Goal: Information Seeking & Learning: Learn about a topic

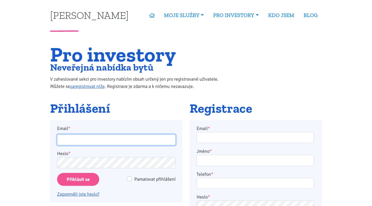
type input "[EMAIL_ADDRESS][DOMAIN_NAME]"
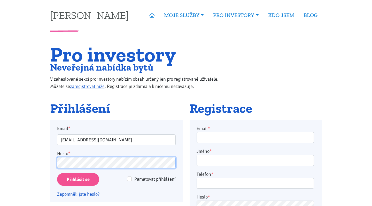
click at [78, 179] on input "Přihlásit se" at bounding box center [78, 179] width 42 height 13
click at [85, 179] on input "Přihlásit se" at bounding box center [78, 179] width 42 height 13
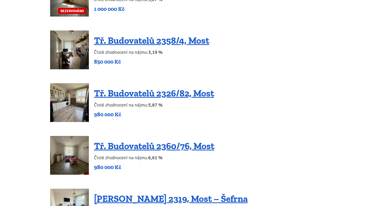
scroll to position [521, 0]
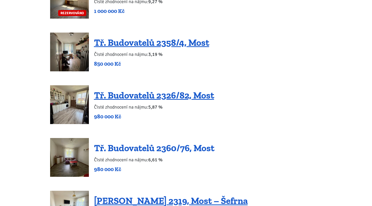
click at [127, 149] on link "Tř. Budovatelů 2360/76, Most" at bounding box center [154, 147] width 120 height 11
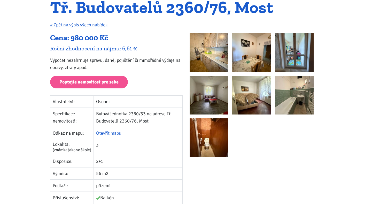
scroll to position [52, 0]
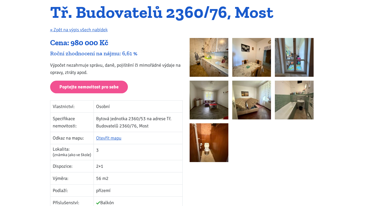
click at [201, 62] on img at bounding box center [209, 57] width 39 height 39
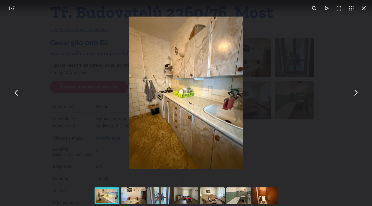
click at [352, 95] on button "You can close this modal content with the ESC key" at bounding box center [355, 93] width 12 height 12
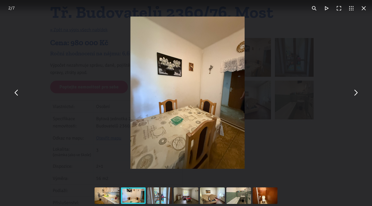
click at [354, 94] on button "You can close this modal content with the ESC key" at bounding box center [355, 93] width 12 height 12
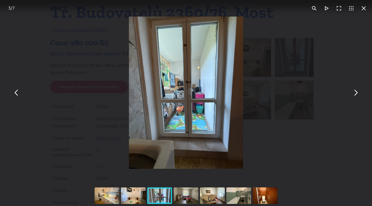
click at [354, 94] on button "You can close this modal content with the ESC key" at bounding box center [355, 93] width 12 height 12
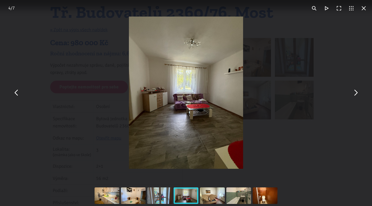
click at [354, 94] on button "You can close this modal content with the ESC key" at bounding box center [355, 93] width 12 height 12
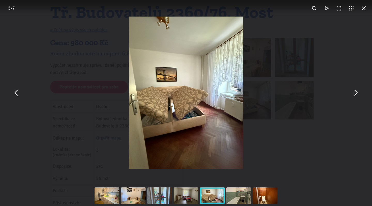
click at [364, 7] on button "You can close this modal content with the ESC key" at bounding box center [364, 8] width 12 height 12
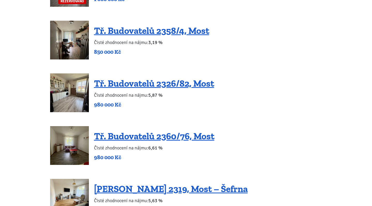
scroll to position [533, 0]
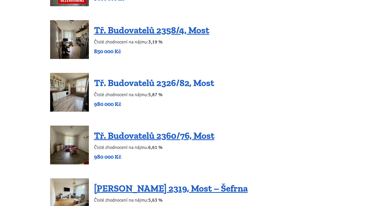
click at [151, 85] on link "Tř. Budovatelů 2326/82, Most" at bounding box center [154, 82] width 120 height 11
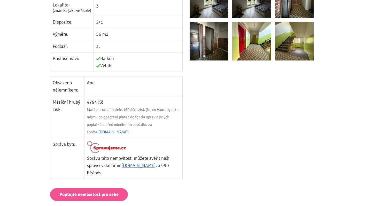
scroll to position [211, 0]
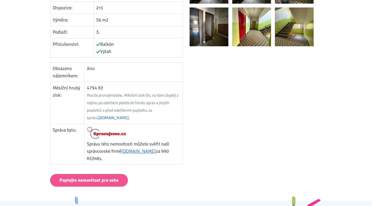
click at [102, 120] on link "[DOMAIN_NAME]" at bounding box center [113, 117] width 30 height 5
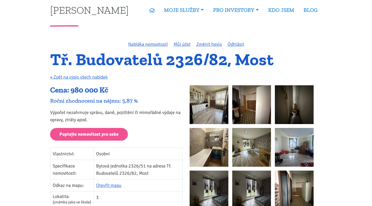
scroll to position [4, 0]
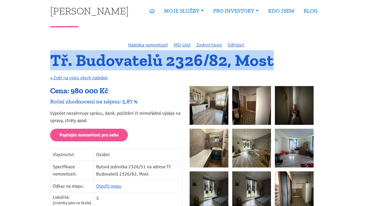
drag, startPoint x: 277, startPoint y: 61, endPoint x: 52, endPoint y: 60, distance: 225.0
click at [52, 60] on h1 "Tř. Budovatelů 2326/82, Most" at bounding box center [186, 60] width 272 height 14
copy h1 "Tř. Budovatelů 2326/82, Most"
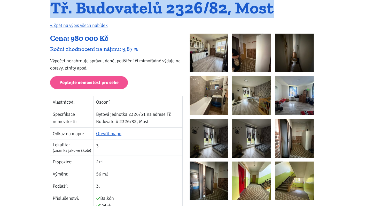
scroll to position [57, 0]
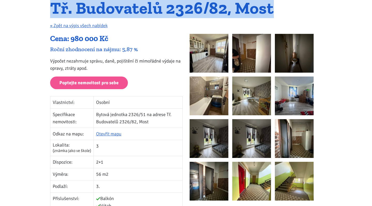
click at [206, 59] on img at bounding box center [209, 53] width 39 height 39
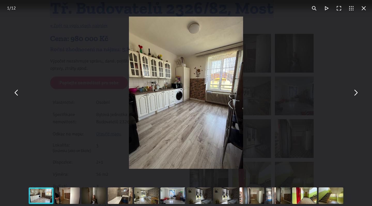
click at [365, 11] on button "You can close this modal content with the ESC key" at bounding box center [364, 8] width 12 height 12
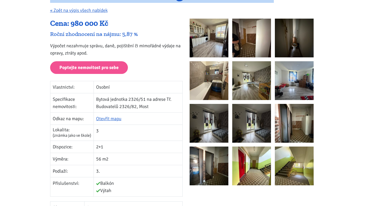
scroll to position [74, 0]
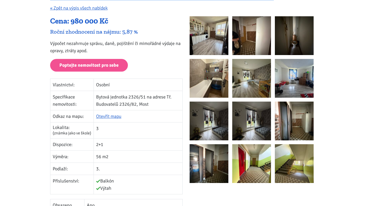
click at [223, 45] on img at bounding box center [209, 35] width 39 height 39
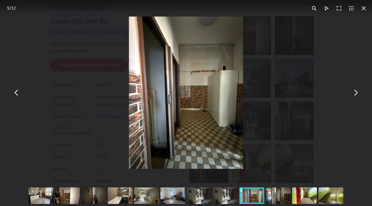
click at [364, 8] on button "You can close this modal content with the ESC key" at bounding box center [364, 8] width 12 height 12
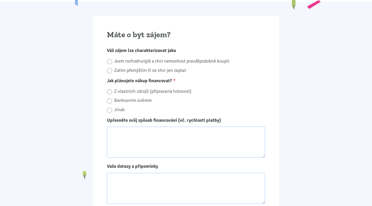
scroll to position [410, 0]
